Goal: Task Accomplishment & Management: Use online tool/utility

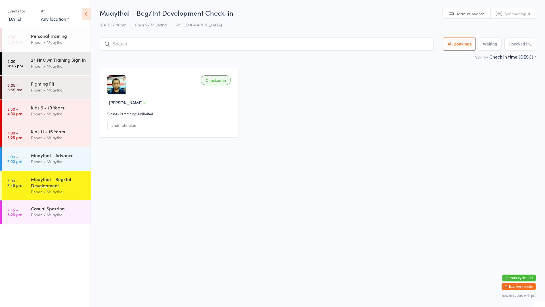
click at [69, 187] on div "Muaythai - Beg/Int Development" at bounding box center [58, 182] width 55 height 12
type input "odin"
click at [124, 58] on div "[PERSON_NAME]" at bounding box center [131, 56] width 32 height 5
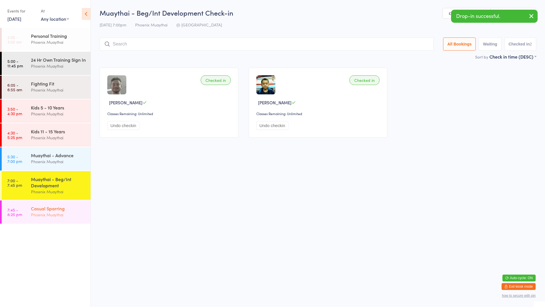
click at [70, 218] on div "Phoenix Muaythai" at bounding box center [58, 214] width 55 height 7
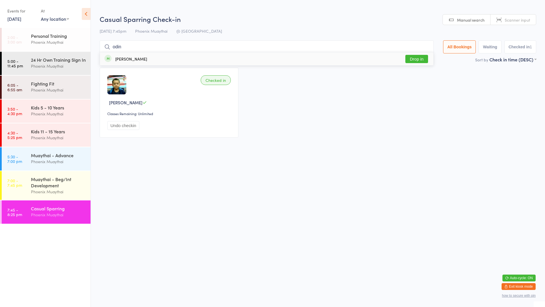
type input "odin"
click at [122, 59] on div "[PERSON_NAME]" at bounding box center [131, 59] width 32 height 5
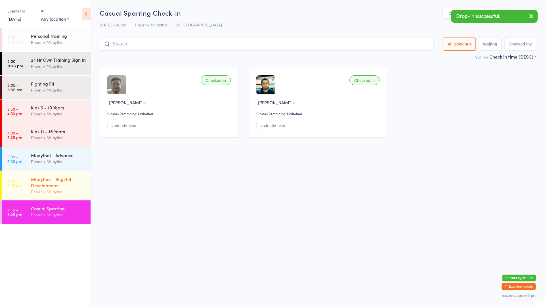
click at [69, 188] on div "Muaythai - Beg/Int Development" at bounding box center [58, 182] width 55 height 12
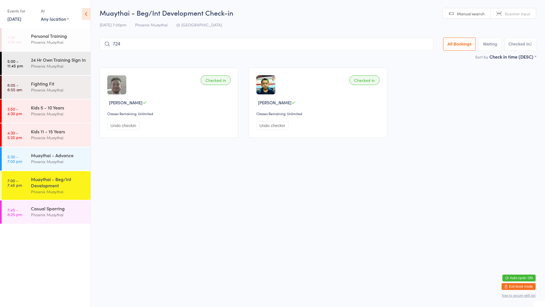
type input "7242"
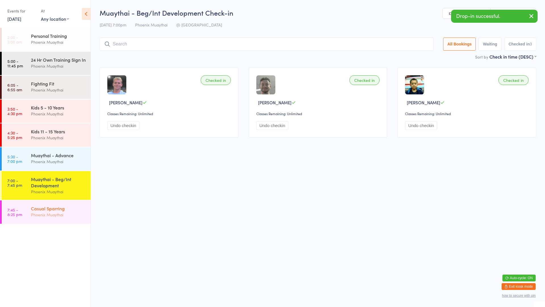
click at [60, 211] on div "Casual Sparring" at bounding box center [58, 208] width 55 height 6
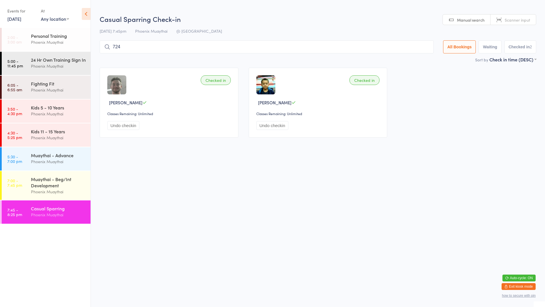
type input "7242"
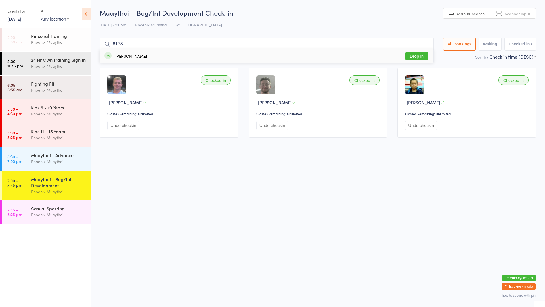
type input "6178"
click at [422, 55] on button "Drop in" at bounding box center [417, 56] width 23 height 8
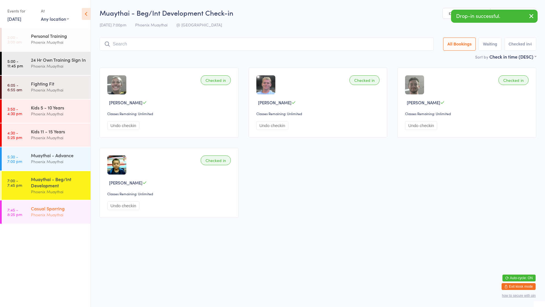
click at [63, 218] on div "Phoenix Muaythai" at bounding box center [58, 214] width 55 height 7
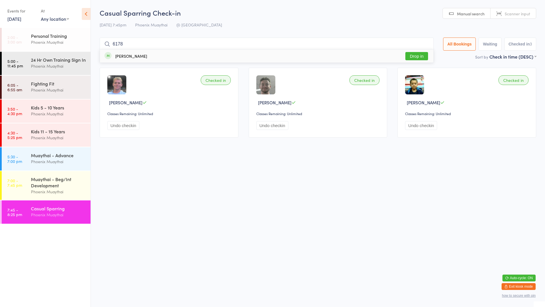
type input "6178"
click at [422, 54] on button "Drop in" at bounding box center [417, 56] width 23 height 8
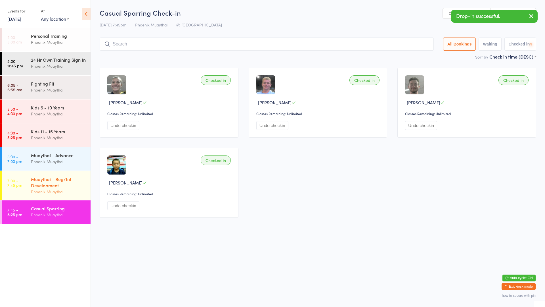
click at [71, 188] on div "Muaythai - Beg/Int Development" at bounding box center [58, 182] width 55 height 12
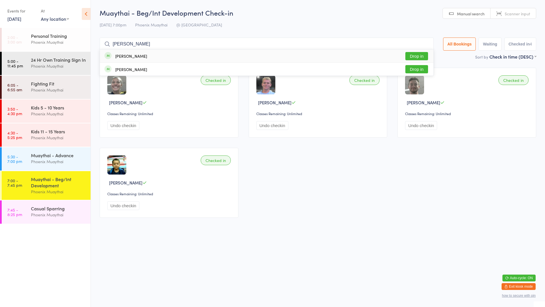
type input "[PERSON_NAME]"
click at [417, 55] on button "Drop in" at bounding box center [417, 56] width 23 height 8
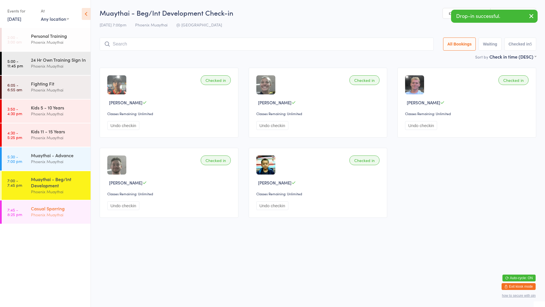
click at [57, 223] on div "Casual Sparring Phoenix Muaythai" at bounding box center [61, 211] width 60 height 22
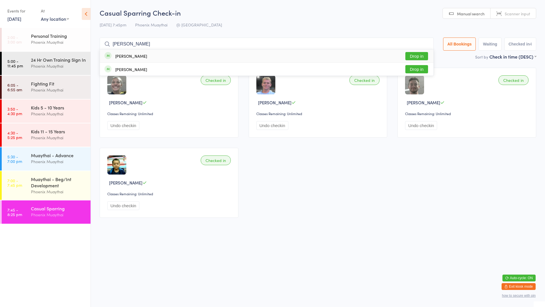
type input "[PERSON_NAME]"
click at [416, 53] on button "Drop in" at bounding box center [417, 56] width 23 height 8
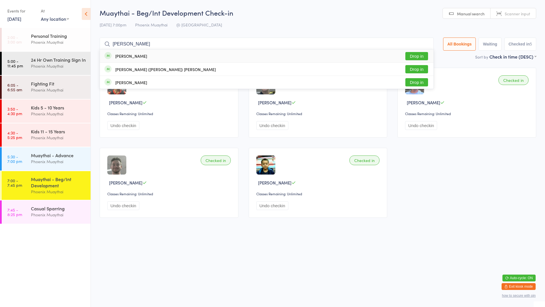
type input "[PERSON_NAME]"
click at [412, 55] on button "Drop in" at bounding box center [417, 56] width 23 height 8
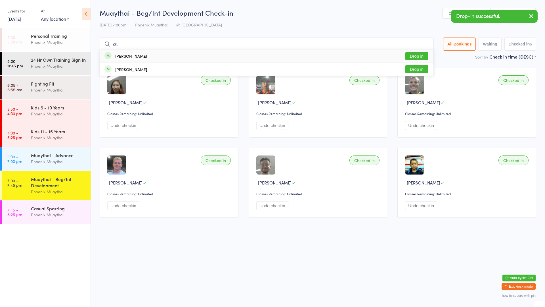
type input "zal"
click at [412, 55] on button "Drop in" at bounding box center [417, 56] width 23 height 8
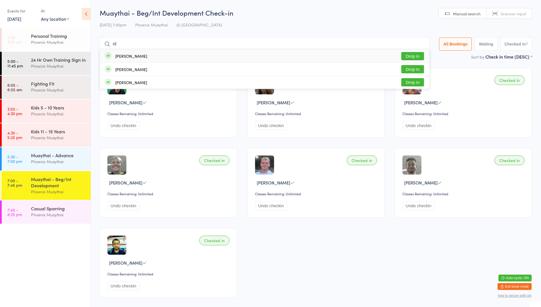
type input "ril"
click at [134, 54] on div "[PERSON_NAME]" at bounding box center [131, 56] width 32 height 5
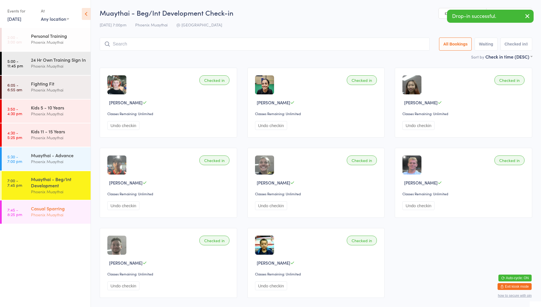
click at [57, 218] on div "Phoenix Muaythai" at bounding box center [58, 214] width 55 height 7
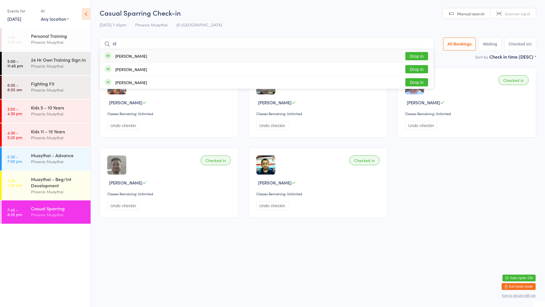
type input "ril"
click at [119, 57] on div "[PERSON_NAME]" at bounding box center [131, 56] width 32 height 5
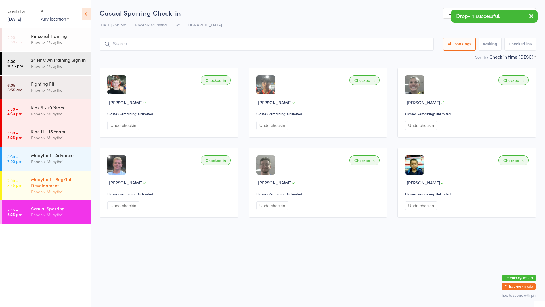
click at [61, 188] on div "Muaythai - Beg/Int Development" at bounding box center [58, 182] width 55 height 12
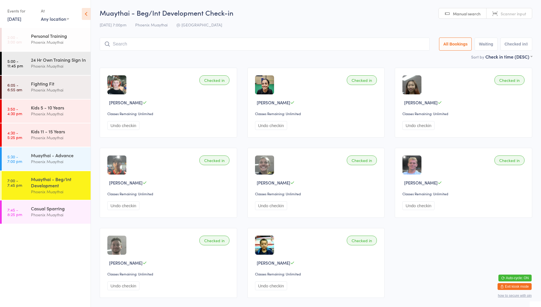
click at [266, 43] on input "search" at bounding box center [265, 43] width 330 height 13
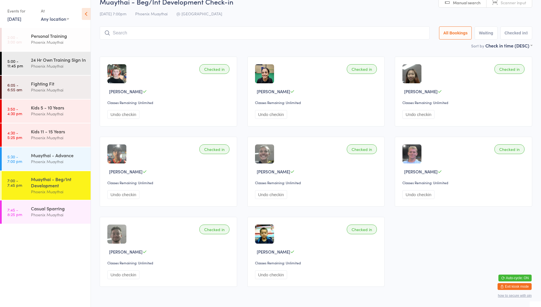
scroll to position [30, 0]
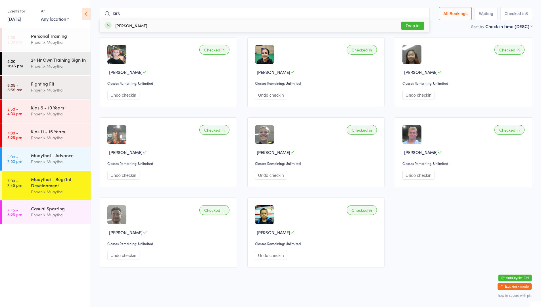
type input "kirs"
click at [412, 26] on button "Drop in" at bounding box center [412, 26] width 23 height 8
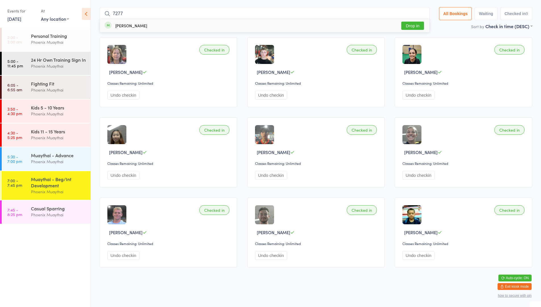
type input "7277"
click at [412, 28] on button "Drop in" at bounding box center [412, 26] width 23 height 8
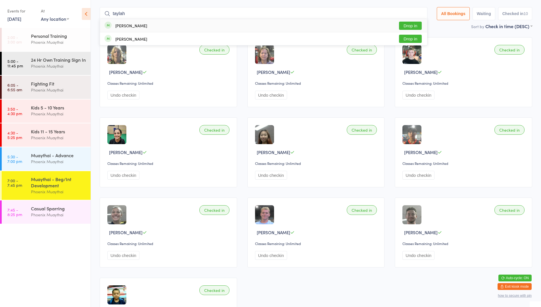
type input "taylah"
click at [412, 28] on button "Drop in" at bounding box center [410, 26] width 23 height 8
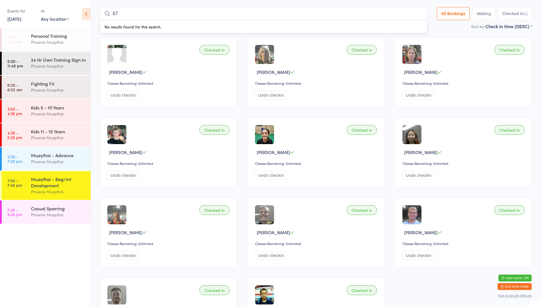
type input "6"
type input "7241"
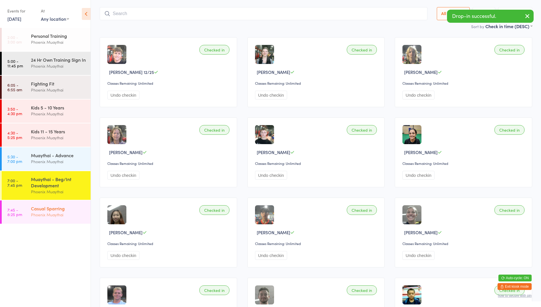
click at [44, 218] on div "Phoenix Muaythai" at bounding box center [58, 214] width 55 height 7
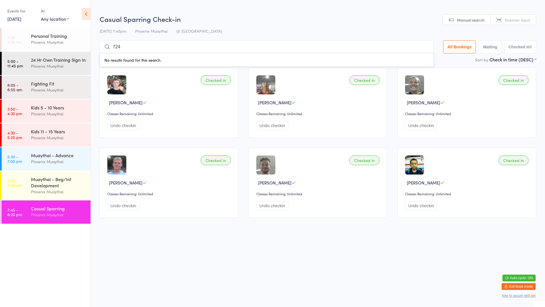
type input "7241"
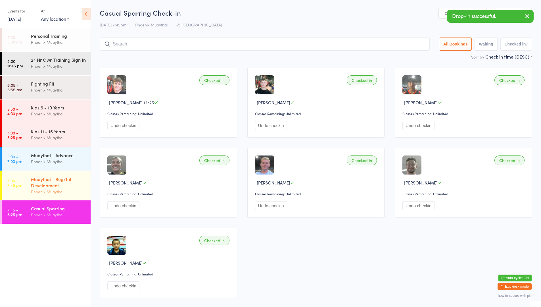
click at [41, 200] on div "Muaythai - Beg/Int Development Phoenix Muaythai" at bounding box center [61, 185] width 60 height 29
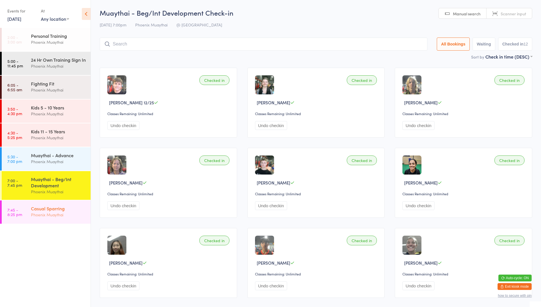
click at [36, 217] on div "Phoenix Muaythai" at bounding box center [58, 214] width 55 height 7
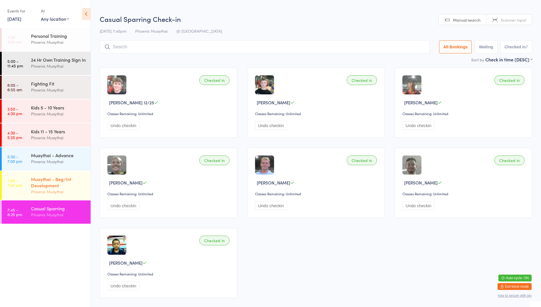
click at [64, 186] on div "Muaythai - Beg/Int Development" at bounding box center [58, 182] width 55 height 12
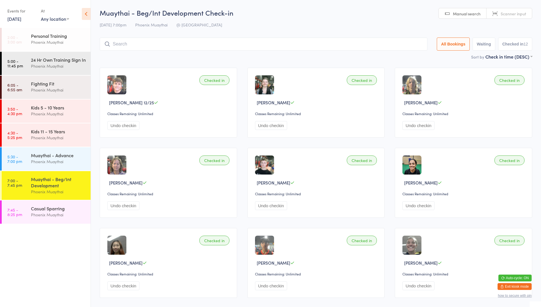
click at [114, 40] on input "search" at bounding box center [264, 43] width 328 height 13
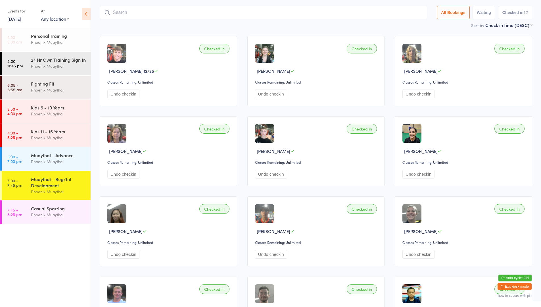
scroll to position [37, 0]
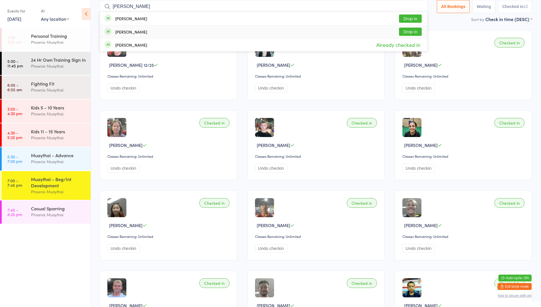
type input "[PERSON_NAME]"
click at [403, 34] on button "Drop in" at bounding box center [410, 32] width 23 height 8
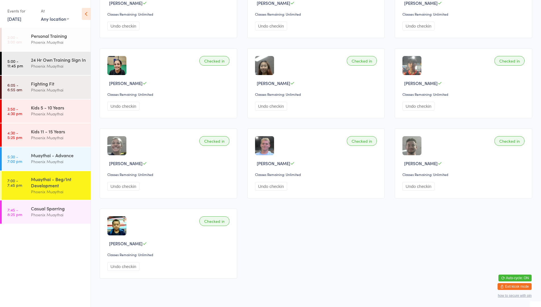
scroll to position [41, 0]
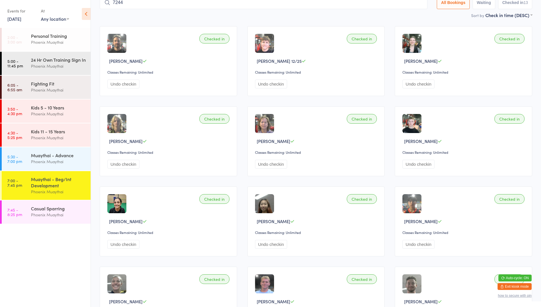
type input "7244"
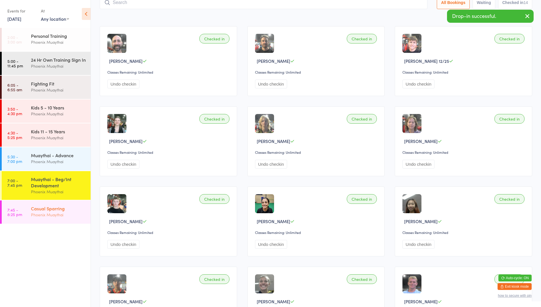
click at [53, 223] on div "Casual Sparring Phoenix Muaythai" at bounding box center [61, 211] width 60 height 22
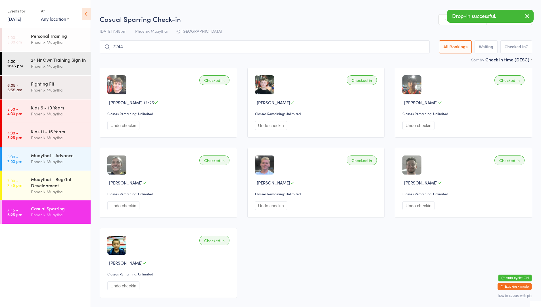
type input "7244"
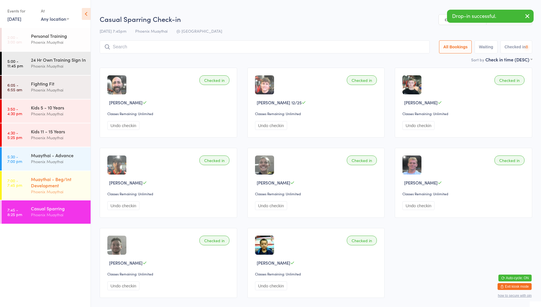
click at [63, 182] on div "Muaythai - Beg/Int Development" at bounding box center [58, 182] width 55 height 12
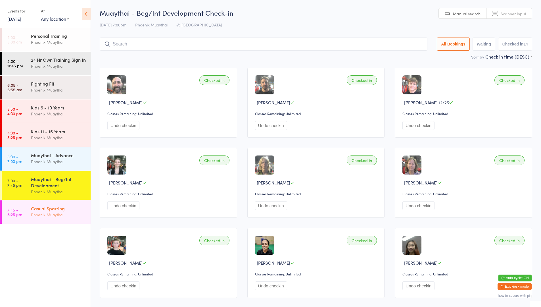
click at [68, 210] on div "Casual Sparring Phoenix Muaythai" at bounding box center [61, 211] width 60 height 22
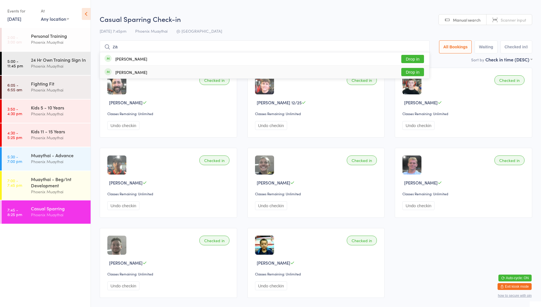
type input "za"
click at [405, 72] on button "Drop in" at bounding box center [412, 72] width 23 height 8
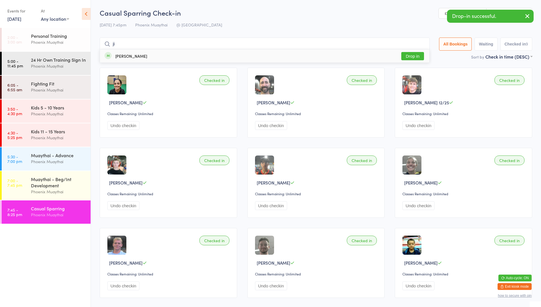
type input "ji"
click at [414, 58] on button "Drop in" at bounding box center [412, 56] width 23 height 8
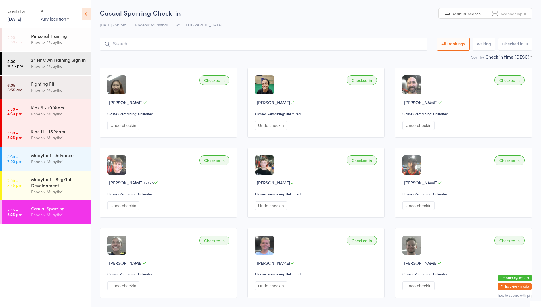
click at [295, 41] on input "search" at bounding box center [264, 43] width 328 height 13
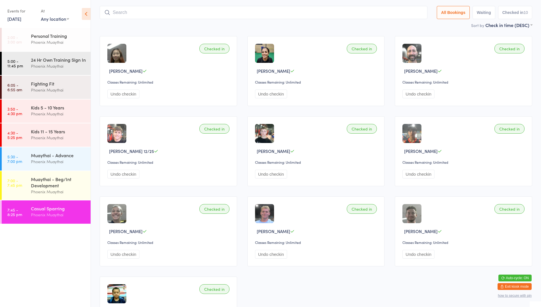
scroll to position [37, 0]
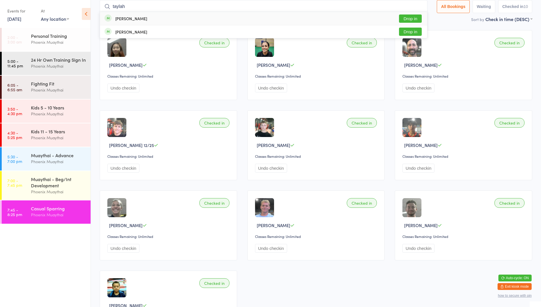
type input "taylah"
click at [404, 18] on button "Drop in" at bounding box center [410, 18] width 23 height 8
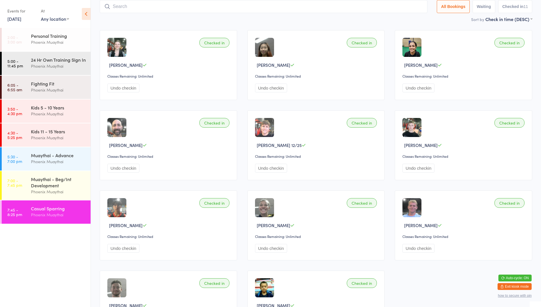
click at [216, 4] on input "search" at bounding box center [264, 6] width 328 height 13
type input "7231"
click at [210, 16] on div "[PERSON_NAME] Drop in" at bounding box center [263, 18] width 327 height 13
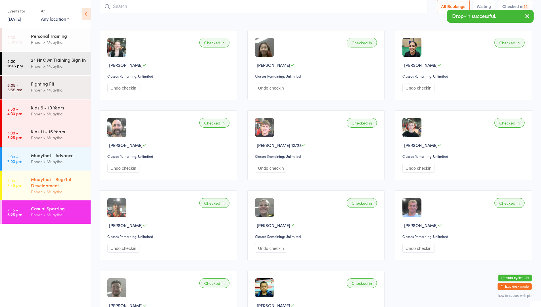
click at [46, 188] on div "Muaythai - Beg/Int Development" at bounding box center [58, 182] width 55 height 12
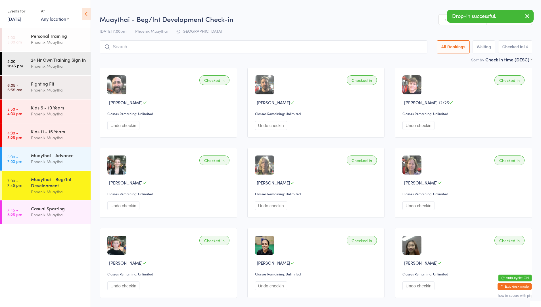
click at [124, 48] on input "search" at bounding box center [264, 46] width 328 height 13
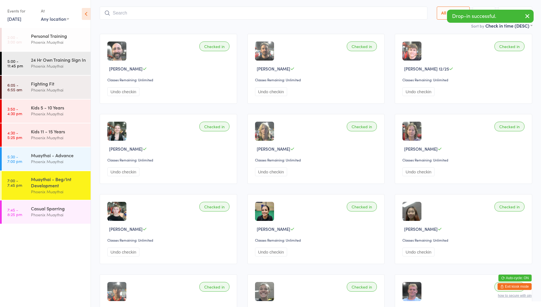
scroll to position [40, 0]
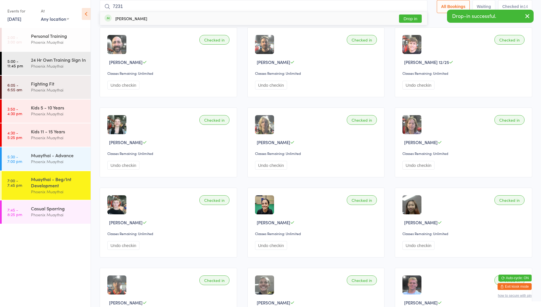
type input "7231"
click at [159, 21] on div "[PERSON_NAME] Drop in" at bounding box center [263, 18] width 327 height 13
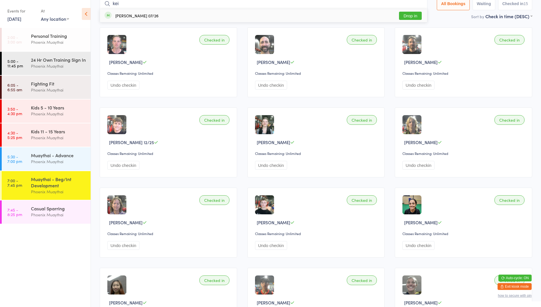
type input "kei"
drag, startPoint x: 188, startPoint y: 18, endPoint x: 413, endPoint y: 11, distance: 224.8
click at [413, 11] on div "[PERSON_NAME] 07/26 Drop in" at bounding box center [263, 15] width 327 height 13
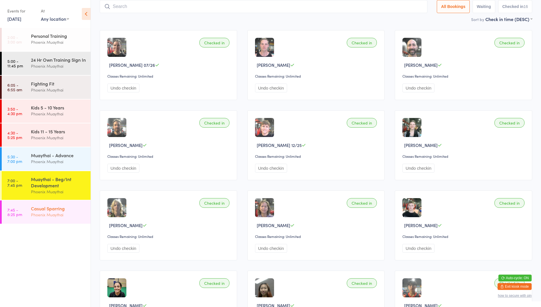
click at [50, 218] on div "Phoenix Muaythai" at bounding box center [58, 214] width 55 height 7
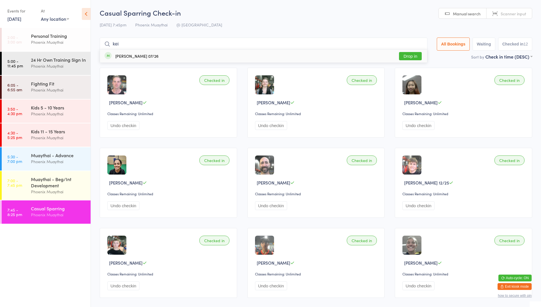
type input "kei"
click at [414, 57] on button "Drop in" at bounding box center [410, 56] width 23 height 8
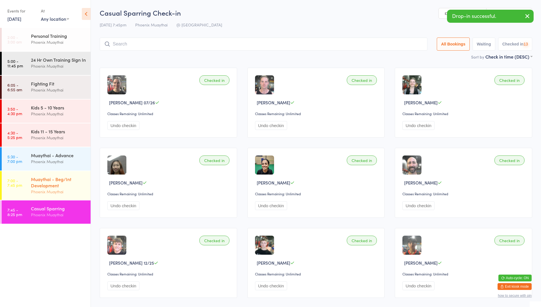
click at [48, 181] on div "Muaythai - Beg/Int Development" at bounding box center [58, 182] width 55 height 12
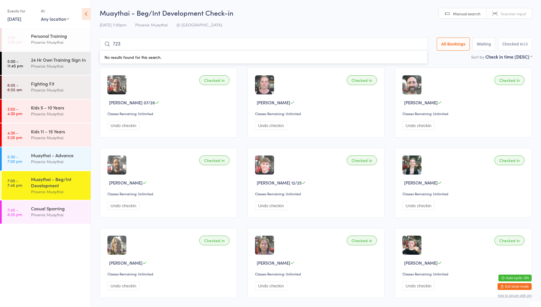
type input "7232"
click at [49, 188] on div "Muaythai - Beg/Int Development" at bounding box center [58, 182] width 55 height 12
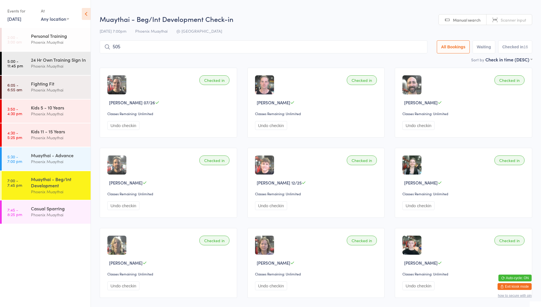
type input "5059"
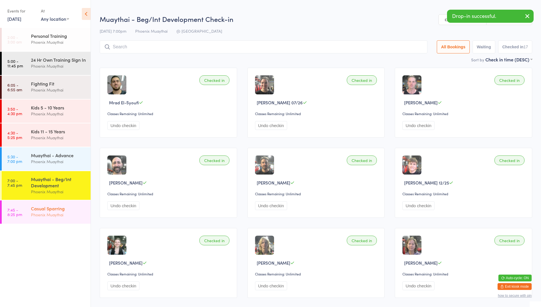
click at [21, 216] on time "7:45 - 8:25 pm" at bounding box center [14, 211] width 15 height 9
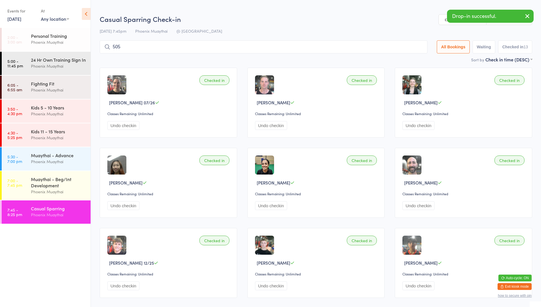
type input "5059"
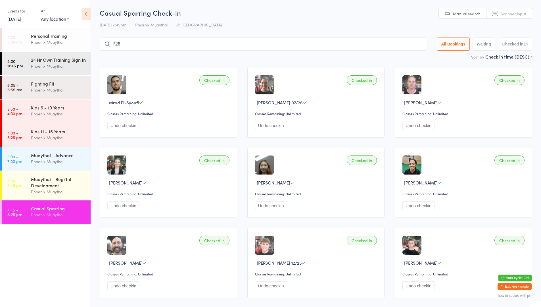
type input "7260"
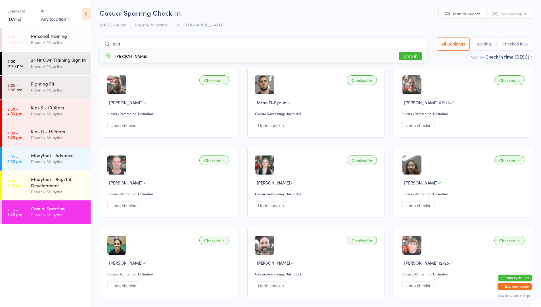
type input "ash"
click at [403, 56] on button "Drop in" at bounding box center [410, 56] width 23 height 8
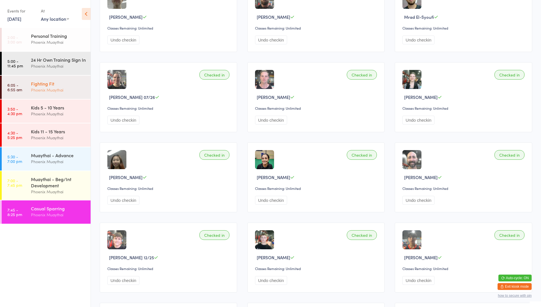
scroll to position [85, 0]
click at [54, 39] on div "Personal Training" at bounding box center [58, 36] width 55 height 6
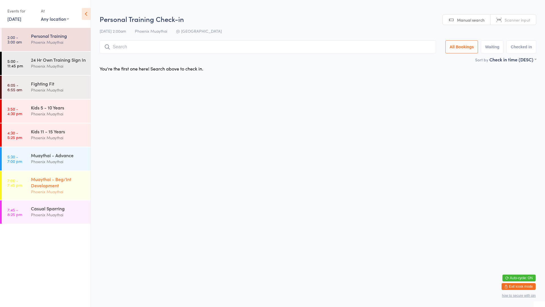
click at [51, 188] on div "Muaythai - Beg/Int Development" at bounding box center [58, 182] width 55 height 12
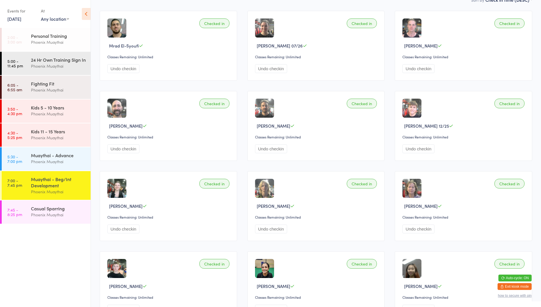
scroll to position [85, 0]
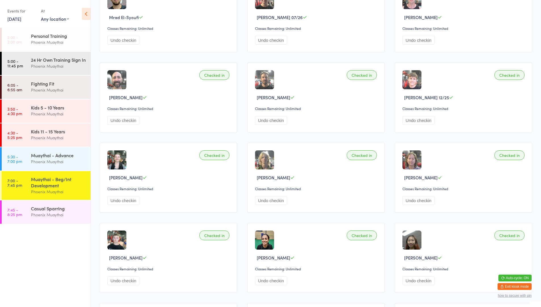
click at [415, 200] on button "Undo checkin" at bounding box center [418, 200] width 32 height 9
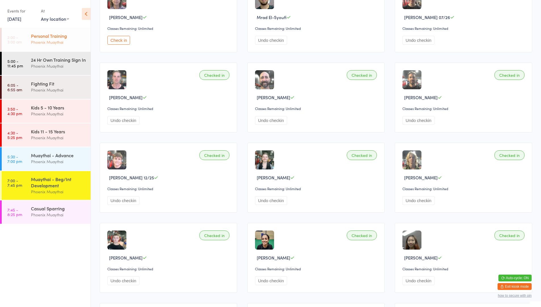
click at [40, 40] on div "Phoenix Muaythai" at bounding box center [58, 42] width 55 height 7
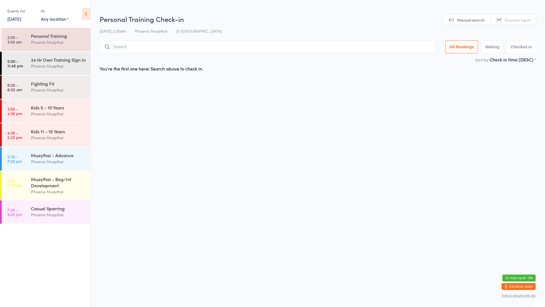
click at [132, 47] on input "search" at bounding box center [268, 46] width 337 height 13
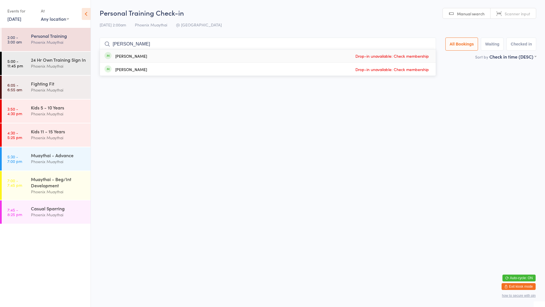
type input "[PERSON_NAME]"
click at [154, 57] on div "[PERSON_NAME] Drop-in unavailable: Check membership" at bounding box center [268, 55] width 336 height 13
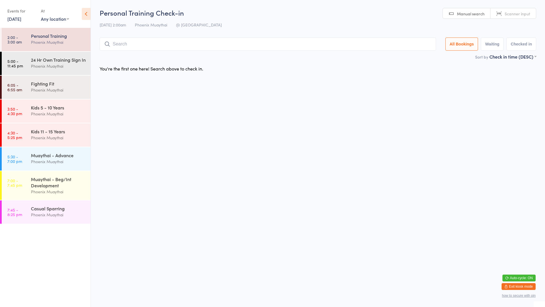
click at [135, 46] on input "search" at bounding box center [268, 43] width 337 height 13
click at [57, 188] on div "Muaythai - Beg/Int Development" at bounding box center [58, 182] width 55 height 12
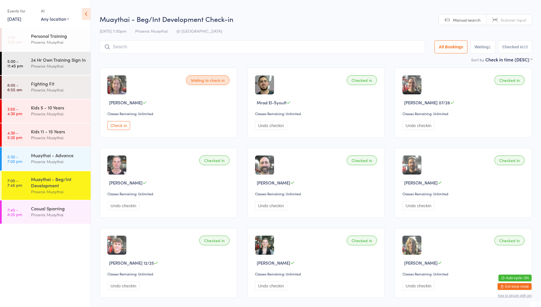
click at [145, 47] on input "search" at bounding box center [263, 46] width 326 height 13
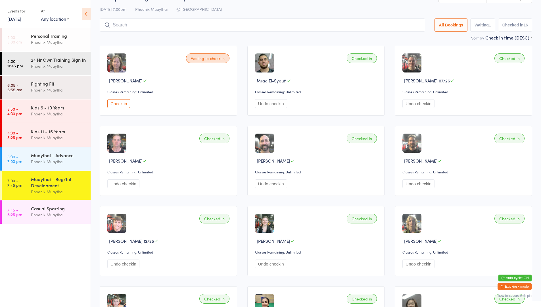
scroll to position [12, 0]
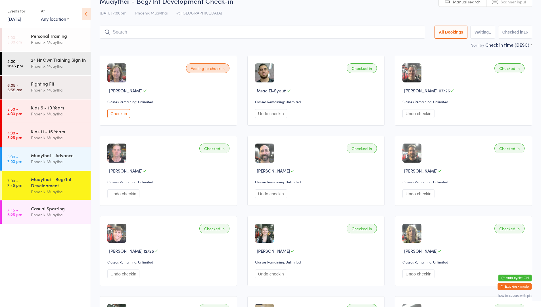
click at [170, 98] on div "Waiting to check in [PERSON_NAME] Classes Remaining: Unlimited Check in" at bounding box center [168, 91] width 137 height 70
click at [59, 42] on div "Phoenix Muaythai" at bounding box center [58, 42] width 55 height 7
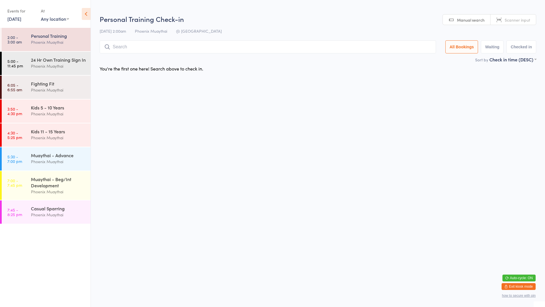
click at [141, 48] on input "search" at bounding box center [268, 46] width 337 height 13
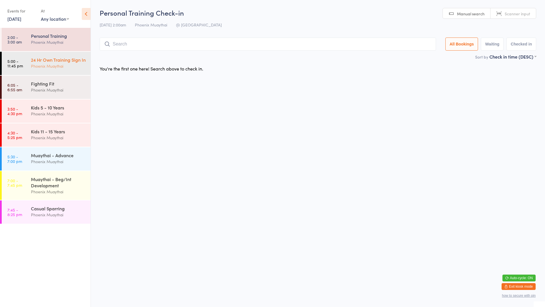
click at [55, 63] on div "24 Hr Own Training Sign In" at bounding box center [58, 60] width 55 height 6
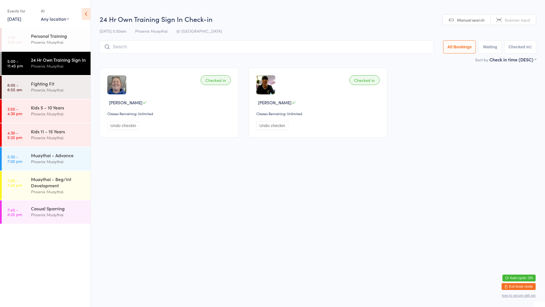
click at [123, 47] on input "search" at bounding box center [267, 46] width 334 height 13
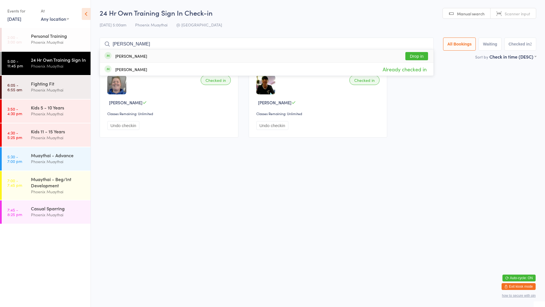
type input "[PERSON_NAME]"
click at [413, 56] on button "Drop in" at bounding box center [417, 56] width 23 height 8
